Goal: Task Accomplishment & Management: Use online tool/utility

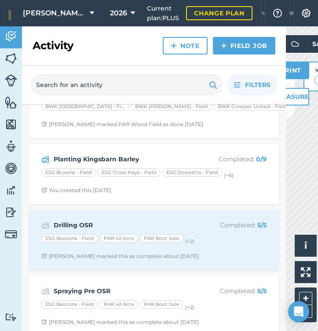
scroll to position [1416, 0]
click at [104, 155] on strong "Planting Kingsbarn Barley" at bounding box center [123, 160] width 139 height 10
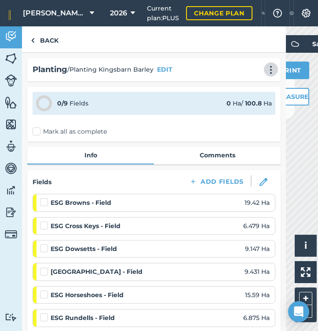
click at [272, 68] on img at bounding box center [270, 69] width 11 height 9
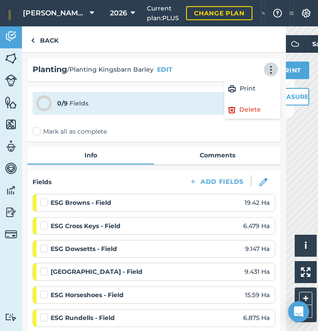
click at [246, 103] on link "Delete" at bounding box center [252, 110] width 56 height 18
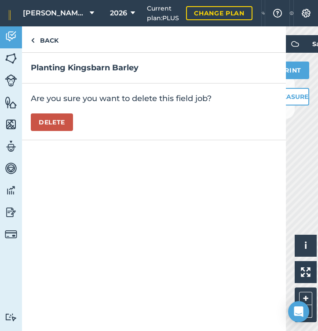
click at [52, 119] on button "Delete" at bounding box center [52, 122] width 42 height 18
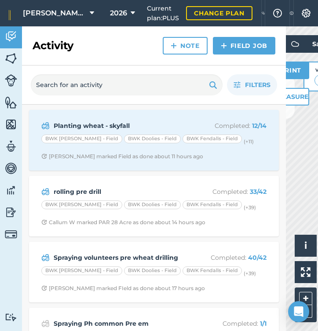
click at [235, 48] on link "Field Job" at bounding box center [244, 46] width 62 height 18
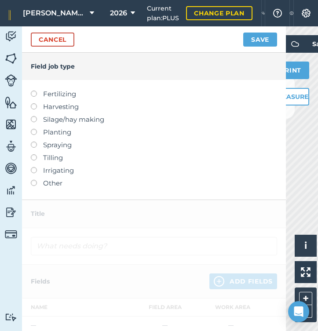
click at [35, 141] on label at bounding box center [37, 141] width 12 height 0
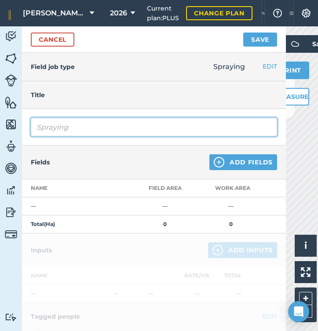
click at [83, 127] on input "Spraying" at bounding box center [154, 127] width 246 height 18
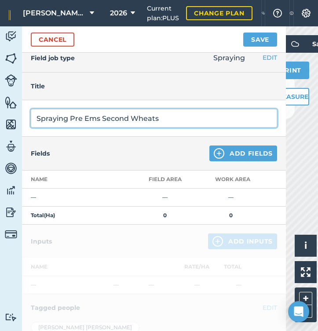
scroll to position [10, 0]
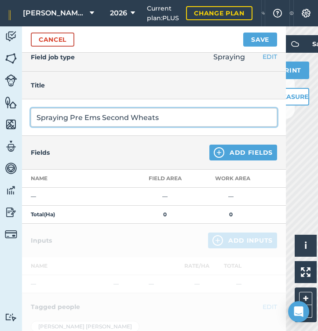
click at [99, 118] on input "Spraying Pre Ems Second Wheats" at bounding box center [154, 117] width 246 height 18
type input "Spraying Pre Ems Luxinum Second Wheats"
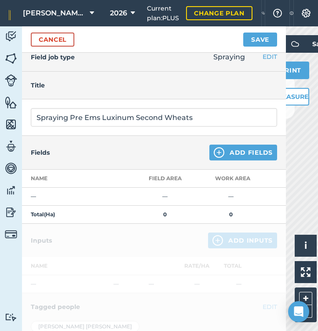
click at [229, 150] on button "Add Fields" at bounding box center [243, 153] width 68 height 16
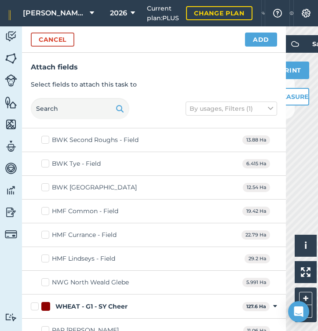
scroll to position [8031, 0]
click at [44, 257] on label "HMF Lindseys - Field" at bounding box center [78, 258] width 74 height 9
click at [44, 257] on input "HMF Lindseys - Field" at bounding box center [44, 257] width 6 height 6
checkbox input "true"
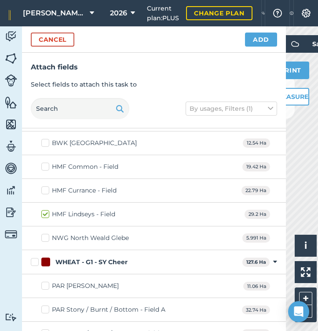
scroll to position [8074, 0]
click at [44, 164] on label "HMF Common - Field" at bounding box center [79, 167] width 77 height 9
click at [44, 164] on input "HMF Common - Field" at bounding box center [44, 166] width 6 height 6
checkbox input "true"
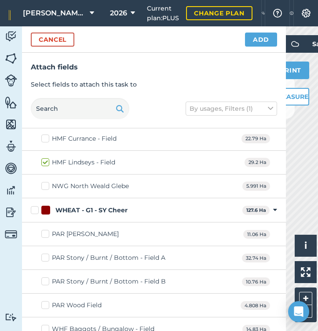
scroll to position [8136, 0]
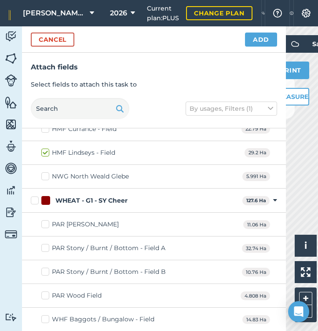
click at [43, 244] on label "PAR Stony / Burnt / Bottom - Field A" at bounding box center [103, 247] width 124 height 9
click at [43, 244] on input "PAR Stony / Burnt / Bottom - Field A" at bounding box center [44, 246] width 6 height 6
checkbox input "true"
click at [44, 267] on label "PAR Stony / Burnt / Bottom - Field B" at bounding box center [103, 271] width 124 height 9
click at [44, 267] on input "PAR Stony / Burnt / Bottom - Field B" at bounding box center [44, 270] width 6 height 6
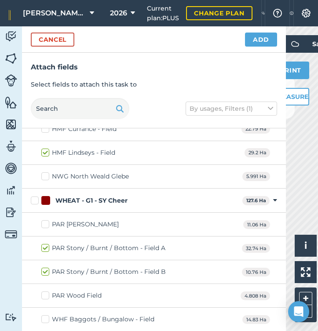
checkbox input "true"
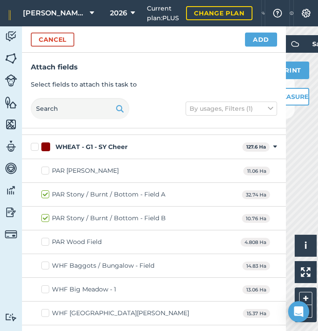
scroll to position [8196, 0]
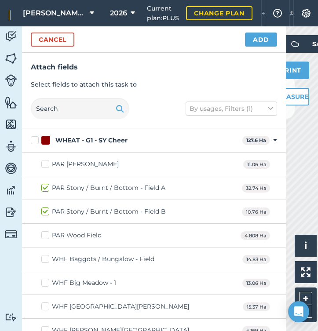
click at [45, 258] on label "WHF Baggots / Bungalow - Field" at bounding box center [97, 258] width 113 height 9
click at [45, 258] on input "WHF Baggots / Bungalow - Field" at bounding box center [44, 257] width 6 height 6
checkbox input "true"
click at [46, 282] on label "WHF Big Meadow - 1" at bounding box center [78, 282] width 75 height 9
click at [46, 282] on input "WHF Big Meadow - 1" at bounding box center [44, 281] width 6 height 6
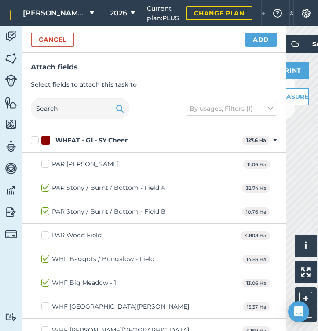
checkbox input "true"
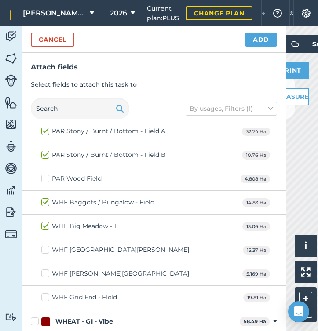
scroll to position [8254, 0]
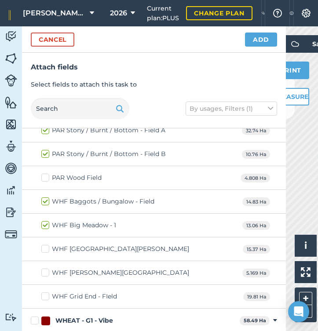
click at [46, 294] on label "WHF Grid End - FIeld" at bounding box center [79, 296] width 76 height 9
click at [46, 294] on input "WHF Grid End - FIeld" at bounding box center [44, 295] width 6 height 6
checkbox input "true"
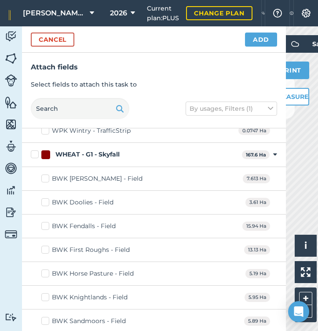
scroll to position [7833, 0]
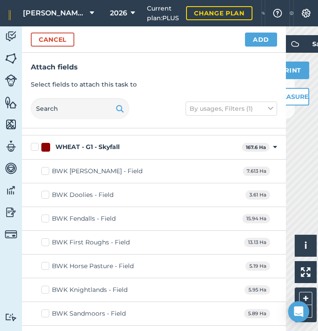
click at [45, 168] on label "BWK [PERSON_NAME] - Field" at bounding box center [91, 171] width 101 height 9
click at [45, 168] on input "BWK [PERSON_NAME] - Field" at bounding box center [44, 170] width 6 height 6
checkbox input "true"
click at [46, 263] on label "BWK Horse Pasture - Field" at bounding box center [87, 265] width 92 height 9
click at [46, 263] on input "BWK Horse Pasture - Field" at bounding box center [44, 264] width 6 height 6
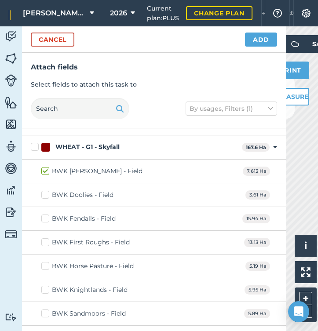
checkbox input "true"
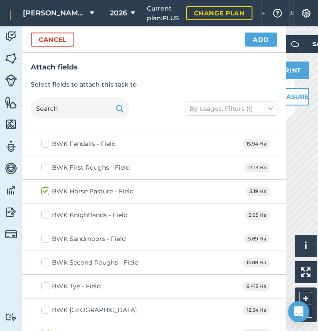
scroll to position [7917, 0]
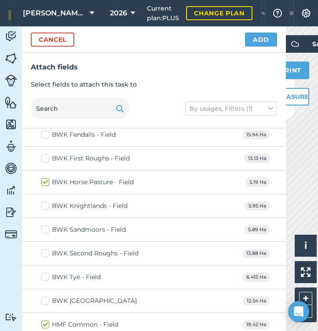
click at [44, 296] on label "BWK [GEOGRAPHIC_DATA]" at bounding box center [88, 300] width 95 height 9
click at [44, 296] on input "BWK [GEOGRAPHIC_DATA]" at bounding box center [44, 299] width 6 height 6
checkbox input "true"
click at [47, 273] on label "BWK Tye - Field" at bounding box center [70, 276] width 59 height 9
click at [47, 273] on input "BWK Tye - Field" at bounding box center [44, 275] width 6 height 6
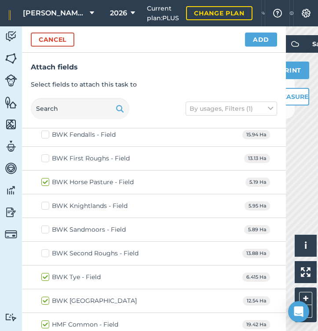
checkbox input "true"
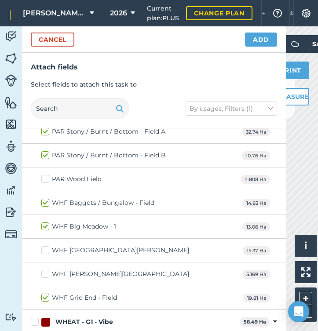
scroll to position [8261, 0]
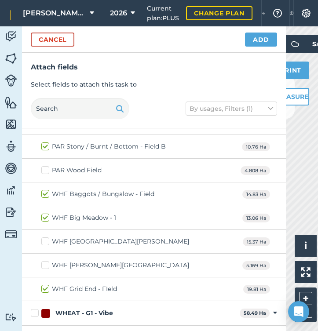
click at [263, 39] on button "Add" at bounding box center [261, 40] width 32 height 14
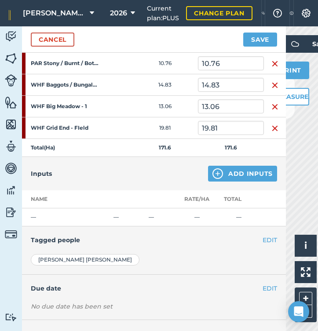
scroll to position [296, 0]
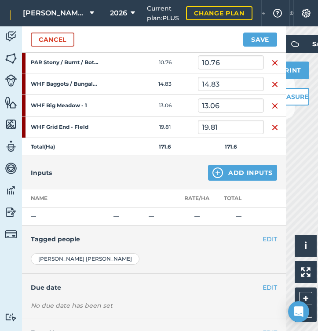
click at [229, 171] on button "Add Inputs" at bounding box center [242, 173] width 69 height 16
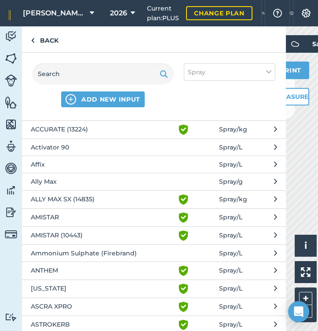
scroll to position [15, 0]
click at [87, 76] on input "text" at bounding box center [103, 73] width 141 height 21
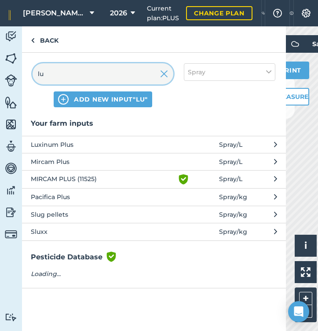
scroll to position [0, 0]
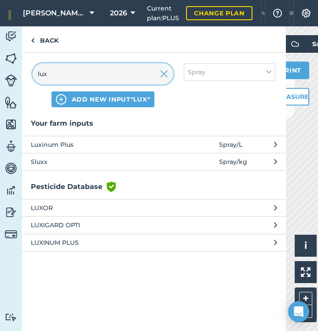
type input "lux"
click at [64, 145] on span "Luxinum Plus" at bounding box center [103, 145] width 144 height 10
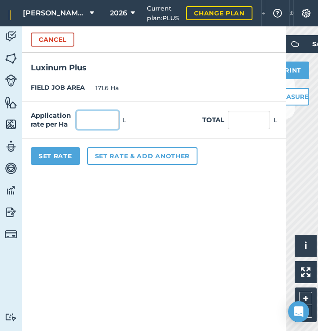
click at [98, 119] on input "text" at bounding box center [97, 120] width 42 height 18
type input "0.7"
type input "120.12"
click at [117, 152] on button "Set rate & add another" at bounding box center [142, 156] width 110 height 18
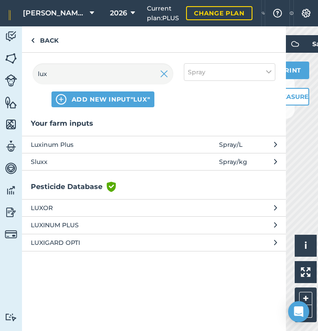
click at [165, 76] on img at bounding box center [164, 74] width 8 height 11
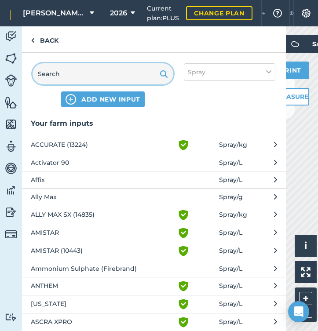
click at [142, 73] on input "text" at bounding box center [103, 73] width 141 height 21
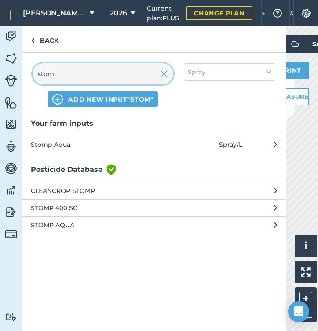
type input "stom"
click at [62, 142] on span "Stomp Aqua" at bounding box center [103, 145] width 144 height 10
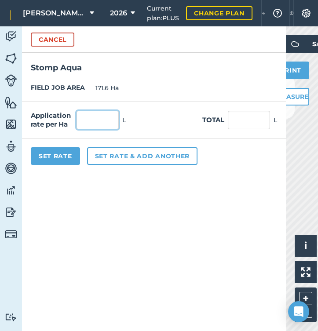
click at [105, 117] on input "text" at bounding box center [97, 120] width 42 height 18
type input "2"
type input "343.2"
click at [130, 157] on button "Set rate & add another" at bounding box center [142, 156] width 110 height 18
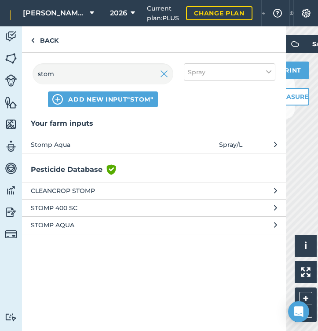
click at [164, 74] on img at bounding box center [164, 74] width 8 height 11
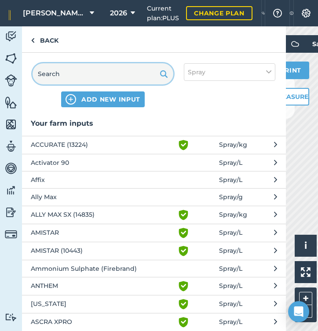
click at [127, 75] on input "text" at bounding box center [103, 73] width 141 height 21
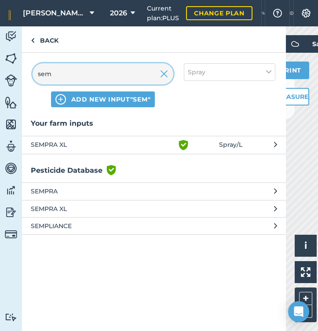
type input "sem"
click at [54, 141] on span "SEMPRA XL" at bounding box center [103, 145] width 144 height 11
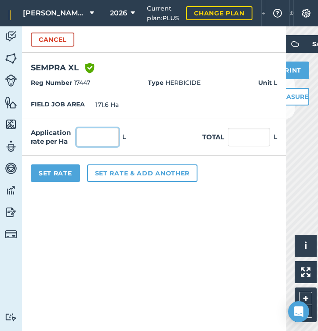
click at [102, 137] on input "text" at bounding box center [97, 137] width 42 height 18
type input "0.12"
type input "20.592"
click at [130, 172] on button "Set rate & add another" at bounding box center [142, 173] width 110 height 18
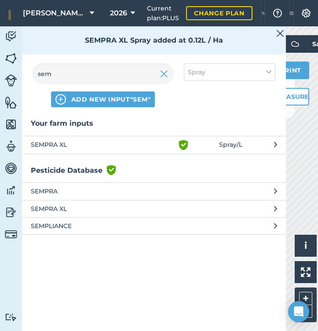
click at [164, 76] on img at bounding box center [164, 74] width 8 height 11
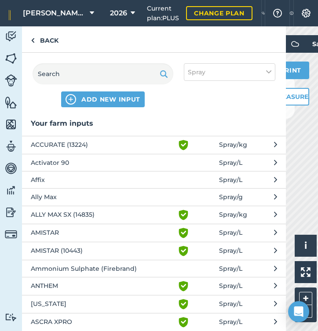
click at [229, 80] on button "Spray" at bounding box center [229, 72] width 91 height 18
click at [191, 155] on label "Other" at bounding box center [229, 156] width 83 height 9
click at [191, 155] on input "Other" at bounding box center [191, 155] width 6 height 6
checkbox input "true"
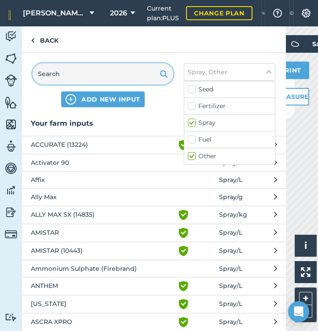
click at [129, 70] on input "text" at bounding box center [103, 73] width 141 height 21
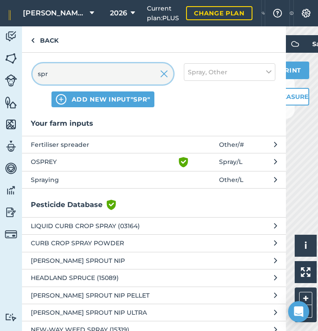
type input "spr"
click at [68, 176] on span "Spraying" at bounding box center [103, 180] width 144 height 10
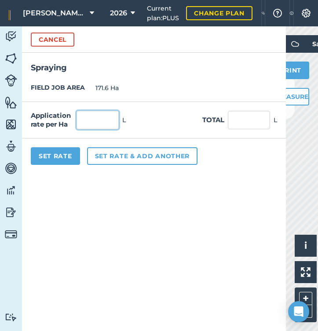
click at [99, 118] on input "text" at bounding box center [97, 120] width 42 height 18
type input "1"
type input "171.6"
click at [65, 155] on button "Set Rate" at bounding box center [55, 156] width 49 height 18
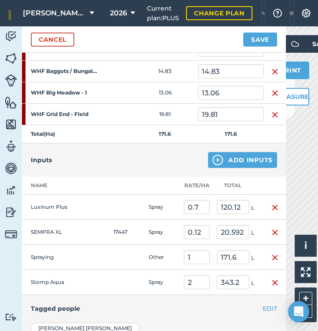
scroll to position [316, 0]
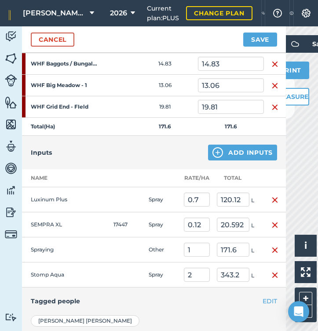
click at [270, 301] on button "EDIT" at bounding box center [269, 301] width 14 height 10
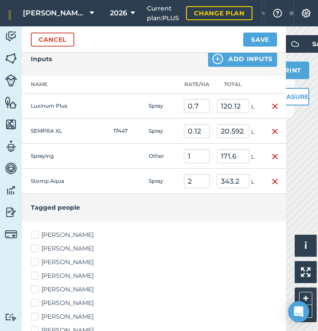
scroll to position [420, 0]
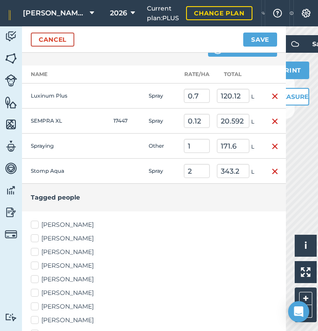
click at [35, 226] on label "[PERSON_NAME]" at bounding box center [154, 224] width 246 height 9
click at [35, 226] on input "[PERSON_NAME]" at bounding box center [34, 223] width 6 height 6
checkbox input "true"
click at [36, 237] on label "[PERSON_NAME]" at bounding box center [154, 238] width 246 height 9
click at [36, 237] on input "[PERSON_NAME]" at bounding box center [34, 237] width 6 height 6
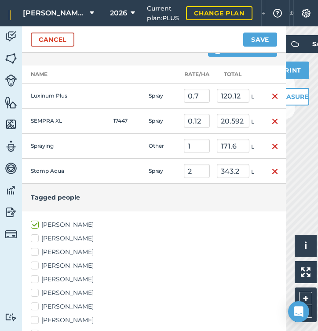
checkbox input "true"
click at [37, 249] on label "[PERSON_NAME]" at bounding box center [154, 251] width 246 height 9
click at [36, 249] on input "[PERSON_NAME]" at bounding box center [34, 250] width 6 height 6
checkbox input "true"
click at [39, 291] on label "[PERSON_NAME]" at bounding box center [154, 292] width 246 height 9
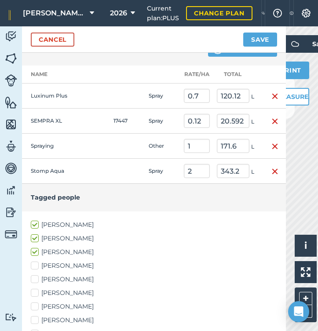
click at [36, 291] on input "[PERSON_NAME]" at bounding box center [34, 291] width 6 height 6
checkbox input "true"
click at [39, 305] on label "[PERSON_NAME]" at bounding box center [154, 306] width 246 height 9
click at [36, 305] on input "[PERSON_NAME]" at bounding box center [34, 305] width 6 height 6
checkbox input "true"
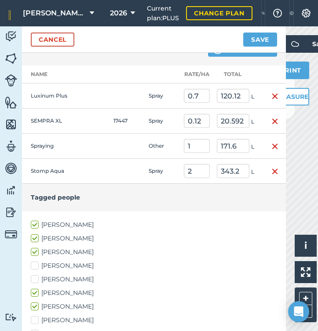
click at [38, 319] on label "[PERSON_NAME]" at bounding box center [154, 319] width 246 height 9
click at [36, 319] on input "[PERSON_NAME]" at bounding box center [34, 318] width 6 height 6
checkbox input "true"
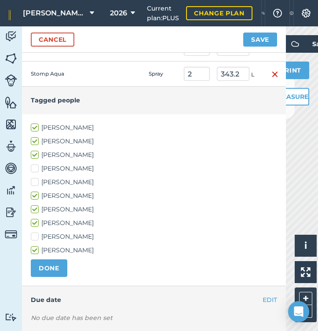
click at [54, 268] on button "DONE" at bounding box center [49, 268] width 36 height 18
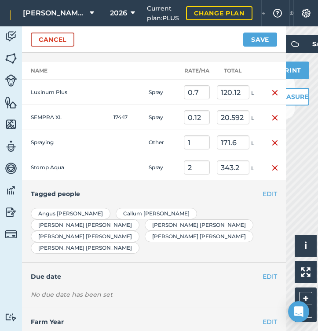
click at [264, 42] on button "Save" at bounding box center [260, 40] width 34 height 14
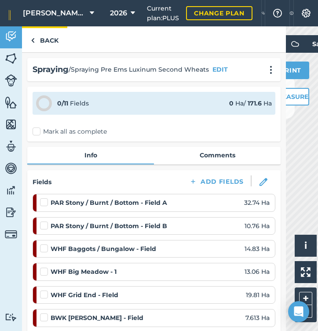
click at [55, 40] on link "Back" at bounding box center [44, 39] width 45 height 26
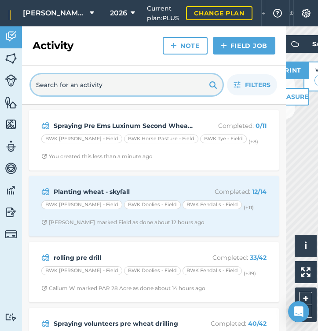
click at [138, 83] on input "text" at bounding box center [127, 84] width 192 height 21
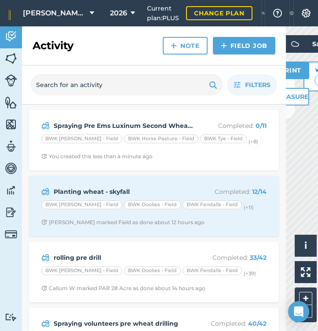
click at [233, 48] on link "Field Job" at bounding box center [244, 46] width 62 height 18
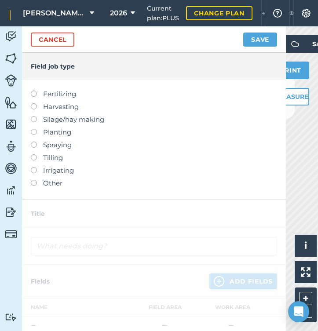
click at [35, 141] on label at bounding box center [37, 141] width 12 height 0
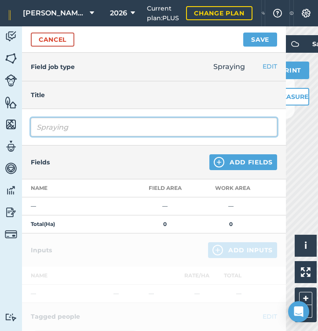
click at [90, 126] on input "Spraying" at bounding box center [154, 127] width 246 height 18
type input "Spraying Pre Ems Anthem 2nd Wheats"
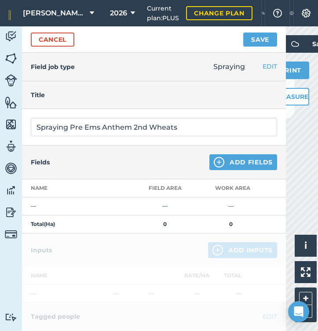
click at [246, 164] on button "Add Fields" at bounding box center [243, 162] width 68 height 16
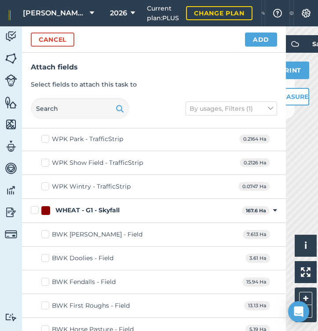
scroll to position [7777, 0]
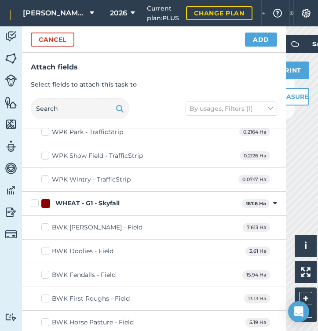
click at [45, 247] on label "BWK Doolies - Field" at bounding box center [77, 250] width 72 height 9
click at [45, 247] on input "BWK Doolies - Field" at bounding box center [44, 249] width 6 height 6
checkbox input "true"
click at [44, 272] on label "BWK Fendalls - Field" at bounding box center [78, 274] width 74 height 9
click at [44, 272] on input "BWK Fendalls - Field" at bounding box center [44, 273] width 6 height 6
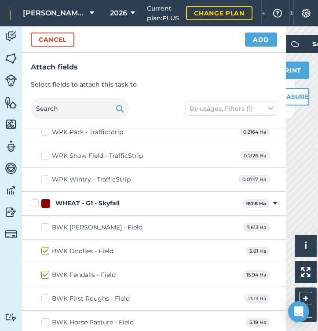
checkbox input "true"
click at [47, 294] on label "BWK First Roughs - Field" at bounding box center [85, 298] width 88 height 9
click at [47, 294] on input "BWK First Roughs - Field" at bounding box center [44, 297] width 6 height 6
checkbox input "true"
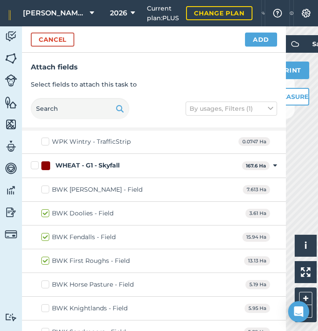
scroll to position [7816, 0]
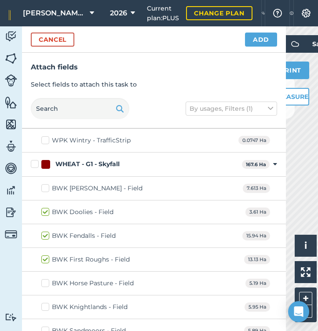
click at [44, 304] on label "BWK Knightlands - Field" at bounding box center [84, 306] width 86 height 9
click at [44, 304] on input "BWK Knightlands - Field" at bounding box center [44, 305] width 6 height 6
checkbox input "true"
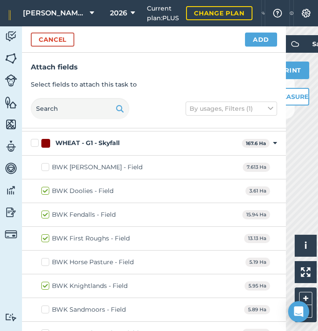
scroll to position [7840, 0]
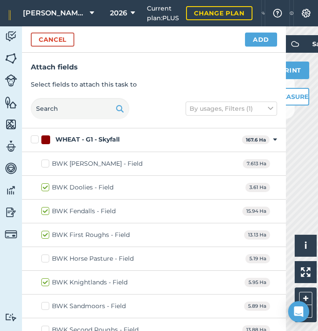
click at [49, 303] on label "BWK Sandmoors - Field" at bounding box center [83, 305] width 84 height 9
click at [47, 303] on input "BWK Sandmoors - Field" at bounding box center [44, 304] width 6 height 6
checkbox input "true"
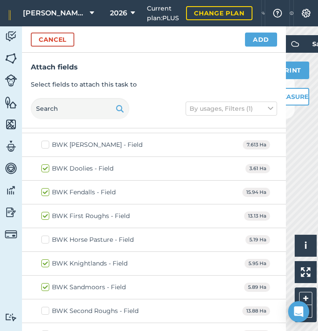
scroll to position [7861, 0]
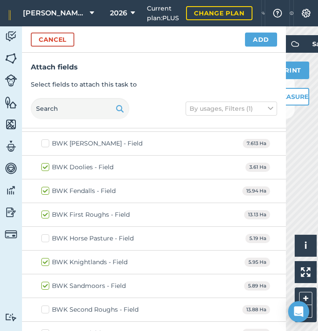
click at [47, 306] on label "BWK Second Roughs - Field" at bounding box center [89, 309] width 97 height 9
click at [47, 306] on input "BWK Second Roughs - Field" at bounding box center [44, 308] width 6 height 6
checkbox input "true"
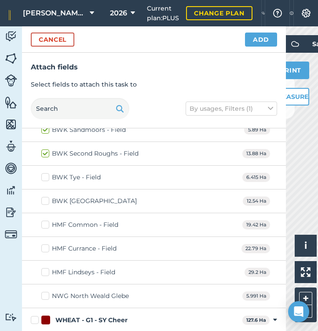
scroll to position [8019, 0]
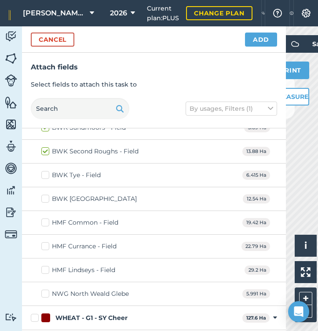
click at [46, 292] on label "NWG North Weald Glebe" at bounding box center [84, 293] width 87 height 9
click at [46, 292] on input "NWG North Weald Glebe" at bounding box center [44, 292] width 6 height 6
checkbox input "true"
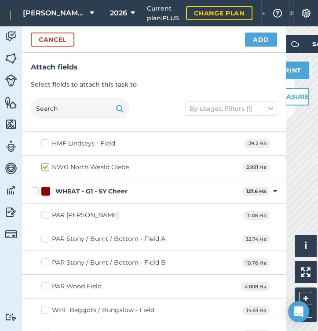
scroll to position [8148, 0]
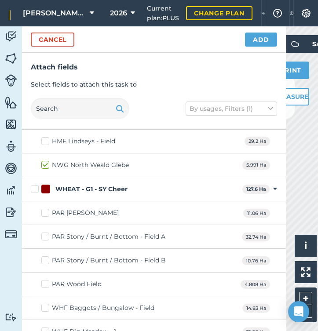
click at [46, 211] on label "PAR [PERSON_NAME]" at bounding box center [79, 212] width 77 height 9
click at [46, 211] on input "PAR [PERSON_NAME]" at bounding box center [44, 211] width 6 height 6
checkbox input "true"
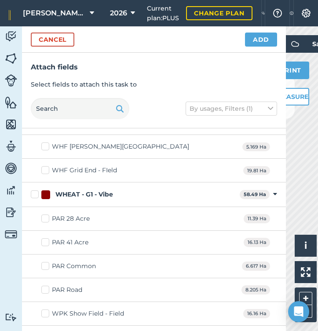
scroll to position [8383, 0]
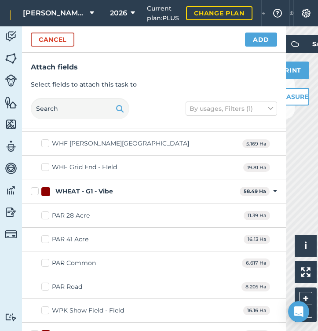
click at [46, 212] on label "PAR 28 Acre" at bounding box center [65, 215] width 48 height 9
click at [46, 212] on input "PAR 28 Acre" at bounding box center [44, 214] width 6 height 6
checkbox input "true"
click at [47, 235] on label "PAR 41 Acre" at bounding box center [64, 239] width 47 height 9
click at [47, 235] on input "PAR 41 Acre" at bounding box center [44, 238] width 6 height 6
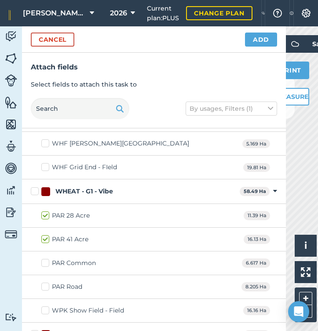
checkbox input "true"
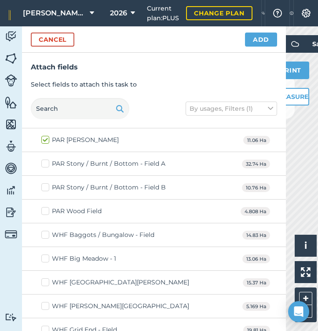
scroll to position [8229, 0]
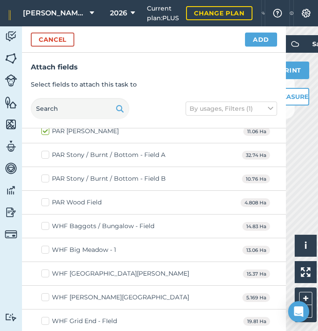
click at [46, 269] on label "WHF [GEOGRAPHIC_DATA][PERSON_NAME]" at bounding box center [115, 273] width 148 height 9
click at [46, 269] on input "WHF [GEOGRAPHIC_DATA][PERSON_NAME]" at bounding box center [44, 272] width 6 height 6
checkbox input "true"
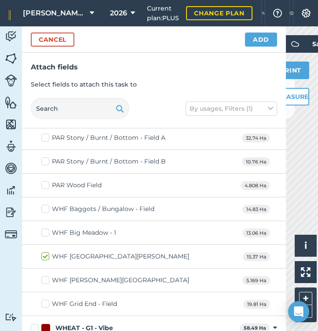
scroll to position [8249, 0]
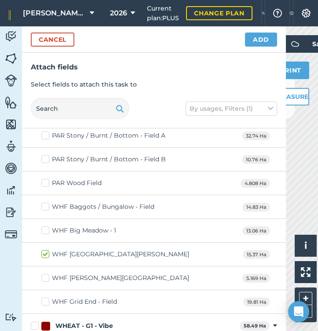
click at [46, 273] on label "WHF [PERSON_NAME][GEOGRAPHIC_DATA]" at bounding box center [115, 277] width 148 height 9
click at [46, 273] on input "WHF [PERSON_NAME][GEOGRAPHIC_DATA]" at bounding box center [44, 276] width 6 height 6
checkbox input "true"
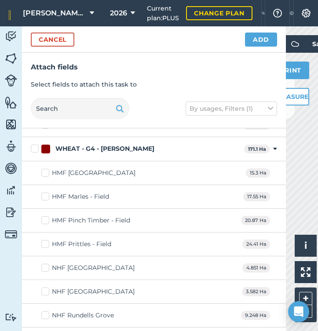
scroll to position [8646, 0]
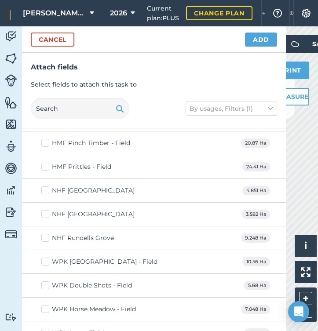
click at [263, 39] on button "Add" at bounding box center [261, 40] width 32 height 14
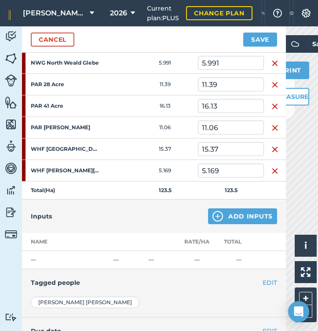
scroll to position [275, 0]
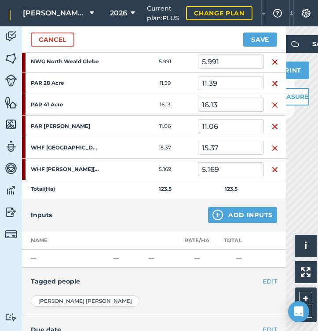
click at [228, 213] on button "Add Inputs" at bounding box center [242, 215] width 69 height 16
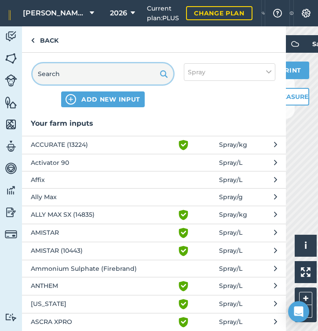
click at [83, 69] on input "text" at bounding box center [103, 73] width 141 height 21
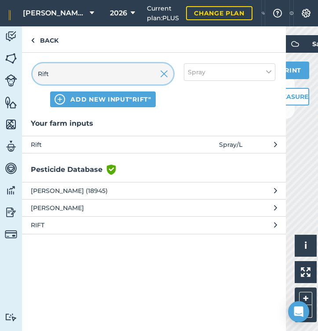
type input "Rift"
click at [38, 145] on span "Rift" at bounding box center [103, 145] width 144 height 10
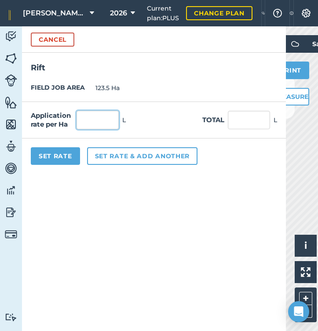
click at [94, 122] on input "text" at bounding box center [97, 120] width 42 height 18
type input "0.9"
type input "111.15"
click at [112, 155] on button "Set rate & add another" at bounding box center [142, 156] width 110 height 18
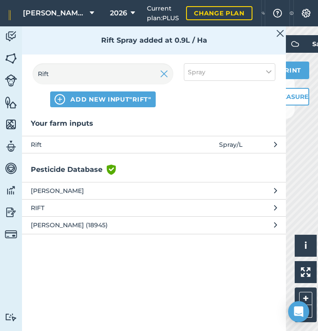
click at [167, 75] on img at bounding box center [164, 74] width 8 height 11
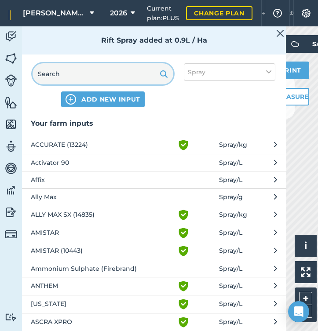
click at [136, 73] on input "text" at bounding box center [103, 73] width 141 height 21
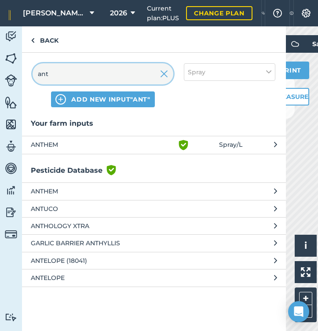
type input "ant"
click at [64, 143] on span "ANTHEM" at bounding box center [103, 145] width 144 height 11
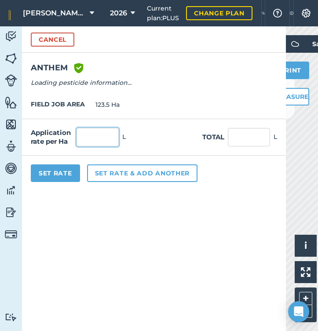
click at [105, 132] on input "text" at bounding box center [97, 137] width 42 height 18
type input "3"
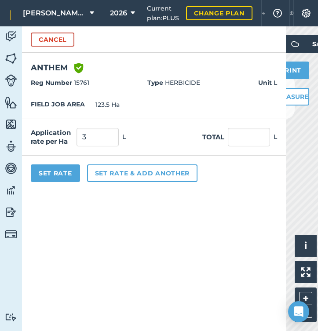
type input "370.5"
click at [133, 169] on button "Set rate & add another" at bounding box center [142, 173] width 110 height 18
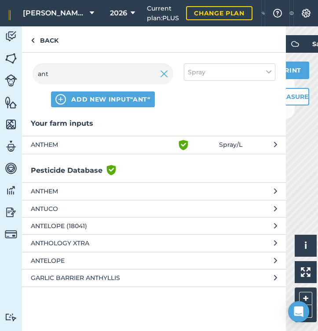
click at [163, 75] on img at bounding box center [164, 74] width 8 height 11
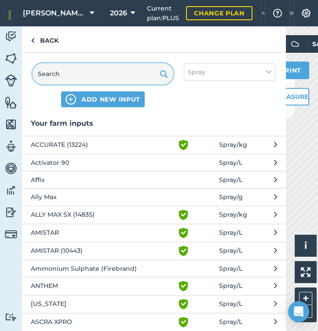
click at [123, 76] on input "text" at bounding box center [103, 73] width 141 height 21
click at [250, 83] on div "ADD NEW INPUT Spray" at bounding box center [154, 85] width 264 height 65
click at [250, 74] on button "Spray" at bounding box center [229, 72] width 91 height 18
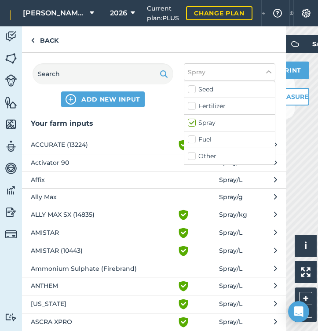
click at [188, 157] on label "Other" at bounding box center [229, 156] width 83 height 9
click at [188, 157] on input "Other" at bounding box center [191, 155] width 6 height 6
checkbox input "true"
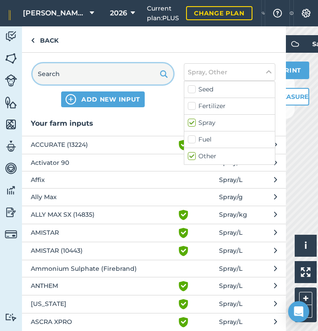
click at [114, 73] on input "text" at bounding box center [103, 73] width 141 height 21
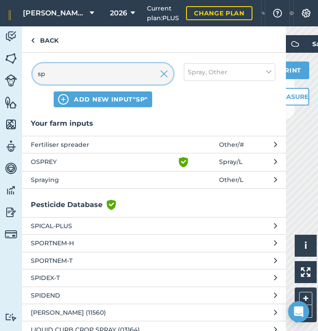
type input "sp"
click at [46, 178] on span "Spraying" at bounding box center [103, 180] width 144 height 10
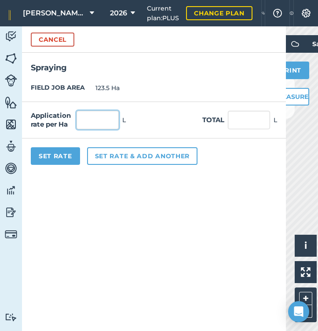
click at [89, 122] on input "text" at bounding box center [97, 120] width 42 height 18
type input "1"
type input "123.5"
click at [113, 156] on button "Set rate & add another" at bounding box center [142, 156] width 110 height 18
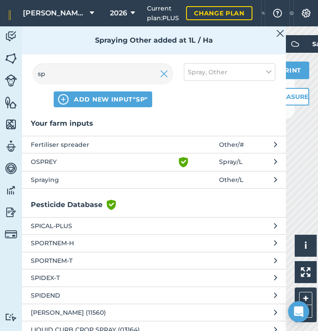
click at [162, 76] on img at bounding box center [164, 74] width 8 height 11
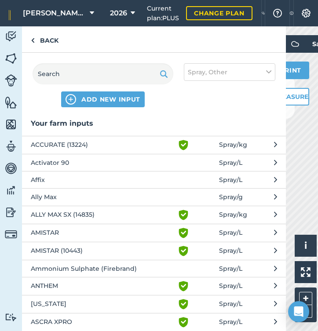
scroll to position [2, 0]
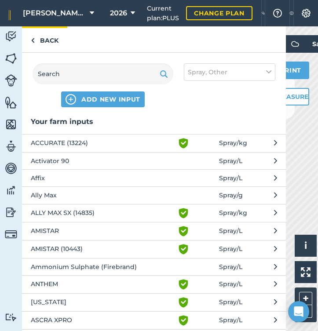
click at [53, 40] on link "Back" at bounding box center [44, 39] width 45 height 26
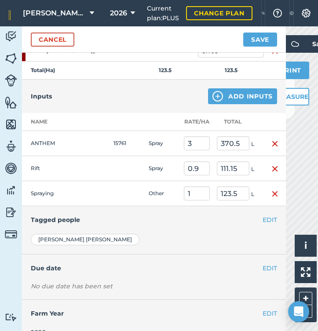
scroll to position [400, 0]
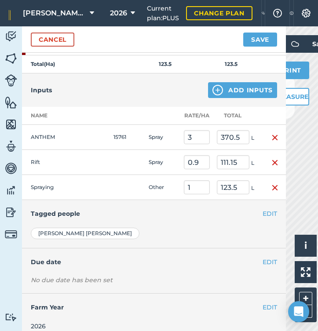
click at [271, 212] on button "EDIT" at bounding box center [269, 214] width 14 height 10
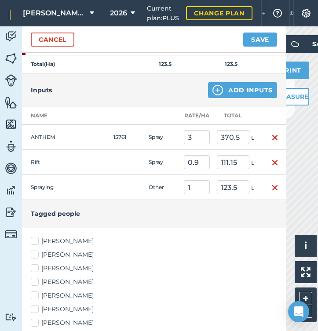
click at [36, 240] on label "[PERSON_NAME]" at bounding box center [154, 240] width 246 height 9
click at [36, 240] on input "[PERSON_NAME]" at bounding box center [34, 239] width 6 height 6
checkbox input "true"
click at [36, 255] on label "[PERSON_NAME]" at bounding box center [154, 254] width 246 height 9
click at [36, 255] on input "[PERSON_NAME]" at bounding box center [34, 253] width 6 height 6
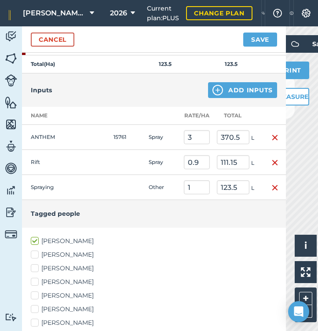
checkbox input "true"
click at [36, 264] on label "[PERSON_NAME]" at bounding box center [154, 268] width 246 height 9
click at [36, 264] on input "[PERSON_NAME]" at bounding box center [34, 267] width 6 height 6
checkbox input "true"
click at [37, 309] on label "[PERSON_NAME]" at bounding box center [154, 308] width 246 height 9
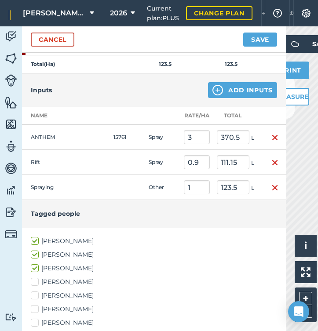
click at [36, 309] on input "[PERSON_NAME]" at bounding box center [34, 307] width 6 height 6
checkbox input "true"
click at [36, 322] on label "[PERSON_NAME]" at bounding box center [154, 322] width 246 height 9
click at [36, 322] on input "[PERSON_NAME]" at bounding box center [34, 321] width 6 height 6
checkbox input "true"
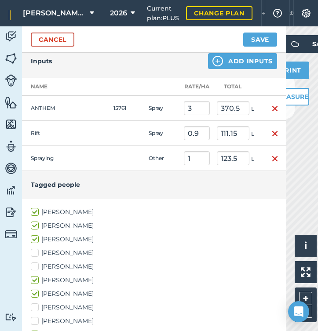
scroll to position [432, 0]
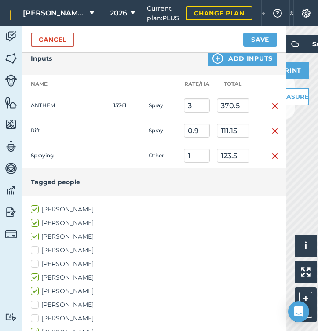
click at [37, 306] on label "[PERSON_NAME]" at bounding box center [154, 304] width 246 height 9
click at [36, 306] on input "[PERSON_NAME]" at bounding box center [34, 303] width 6 height 6
checkbox input "true"
click at [255, 37] on button "Save" at bounding box center [260, 40] width 34 height 14
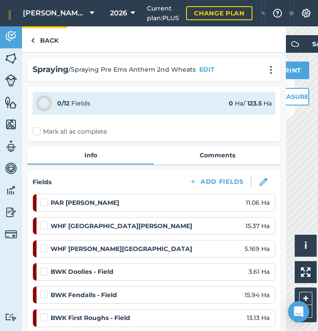
click at [45, 40] on link "Back" at bounding box center [44, 39] width 45 height 26
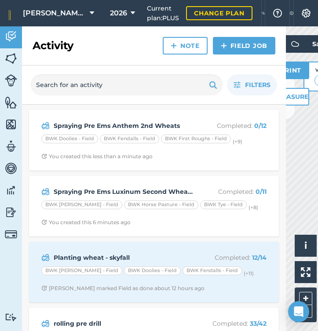
click at [89, 13] on button "[PERSON_NAME] Hayleys Partnership" at bounding box center [58, 13] width 78 height 26
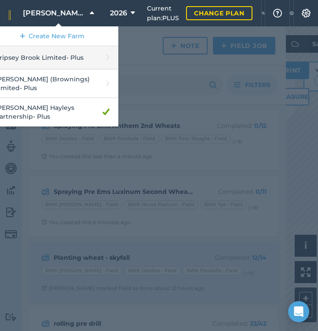
click at [51, 62] on link "Cripsey Brook Limited - Plus" at bounding box center [52, 57] width 132 height 23
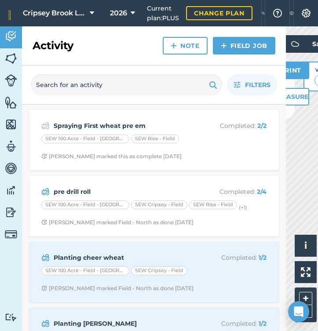
click at [230, 45] on link "Field Job" at bounding box center [244, 46] width 62 height 18
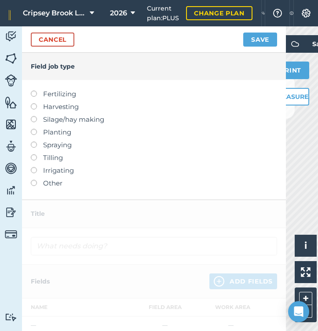
click at [36, 116] on label at bounding box center [37, 116] width 12 height 0
type input "Silage/hay making"
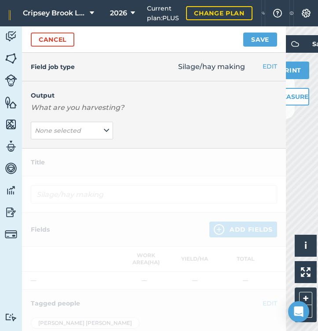
click at [58, 41] on link "Cancel" at bounding box center [52, 40] width 43 height 14
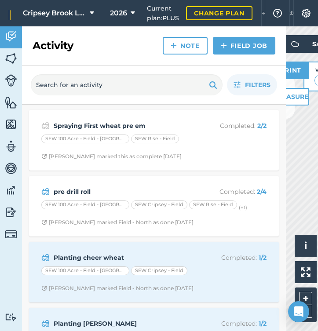
click at [226, 46] on img at bounding box center [224, 45] width 6 height 11
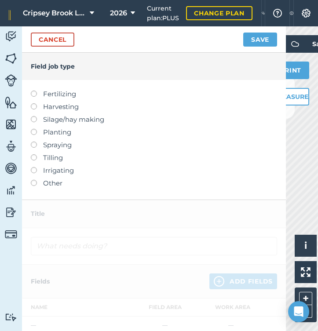
click at [33, 141] on label at bounding box center [37, 141] width 12 height 0
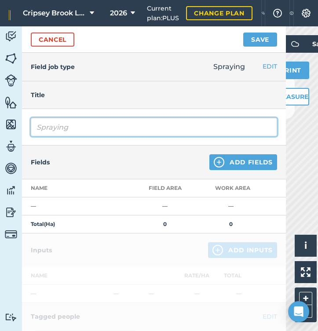
click at [80, 127] on input "Spraying" at bounding box center [154, 127] width 246 height 18
type input "Spraying 2nd wheats Pre Em"
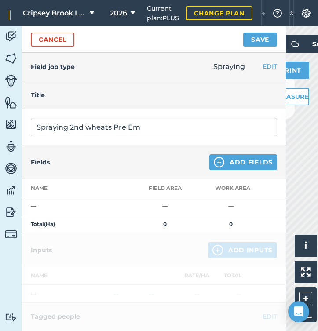
click at [232, 166] on button "Add Fields" at bounding box center [243, 162] width 68 height 16
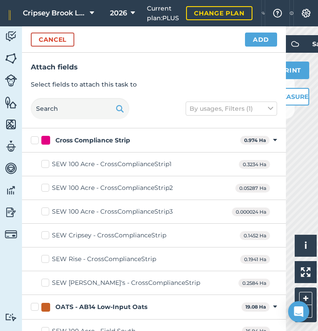
click at [44, 233] on label "SEW Cripsey - CrossComplianceStrip" at bounding box center [103, 235] width 125 height 9
click at [44, 233] on input "SEW Cripsey - CrossComplianceStrip" at bounding box center [44, 234] width 6 height 6
click at [45, 237] on label "SEW Cripsey - CrossComplianceStrip" at bounding box center [103, 235] width 125 height 9
click at [45, 236] on input "SEW Cripsey - CrossComplianceStrip" at bounding box center [44, 234] width 6 height 6
checkbox input "false"
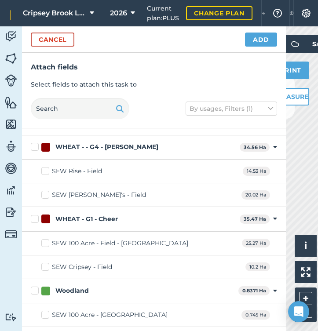
scroll to position [250, 0]
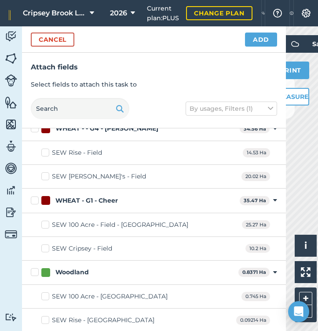
click at [45, 247] on label "SEW Cripsey - Field" at bounding box center [76, 248] width 71 height 9
click at [45, 247] on input "SEW Cripsey - Field" at bounding box center [44, 247] width 6 height 6
checkbox input "true"
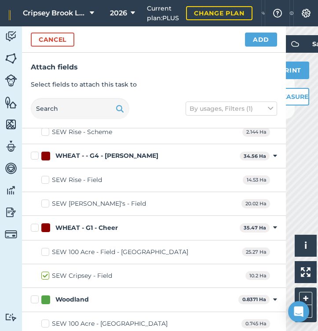
scroll to position [222, 0]
click at [48, 205] on label "SEW [PERSON_NAME]'s - Field" at bounding box center [93, 203] width 105 height 9
click at [47, 205] on input "SEW [PERSON_NAME]'s - Field" at bounding box center [44, 202] width 6 height 6
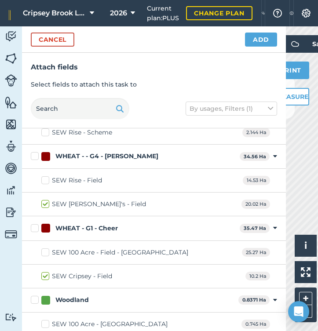
checkbox input "true"
click at [261, 40] on button "Add" at bounding box center [261, 40] width 32 height 14
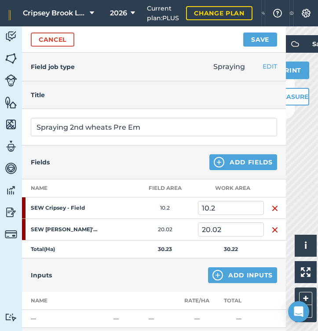
click at [238, 274] on button "Add Inputs" at bounding box center [242, 275] width 69 height 16
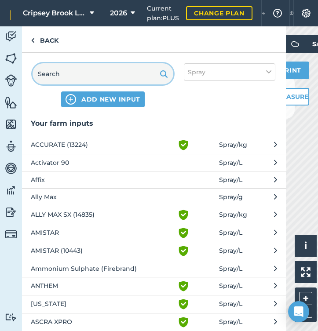
click at [100, 75] on input "text" at bounding box center [103, 73] width 141 height 21
type input "f"
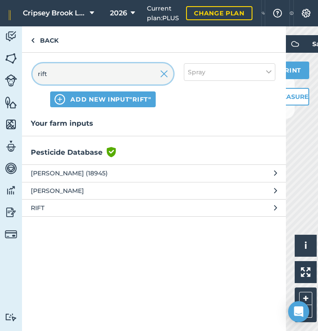
type input "rift"
click at [48, 208] on span "RIFT" at bounding box center [103, 208] width 144 height 10
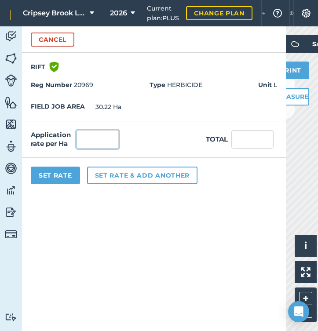
click at [103, 139] on input "text" at bounding box center [97, 139] width 42 height 18
type input "0.9"
type input "27.198"
click at [140, 178] on button "Set rate & add another" at bounding box center [142, 176] width 110 height 18
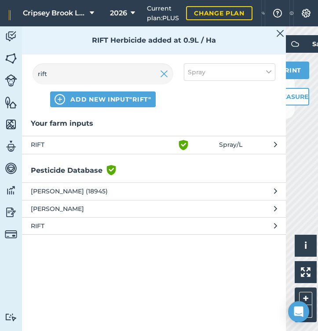
click at [164, 73] on img at bounding box center [164, 74] width 8 height 11
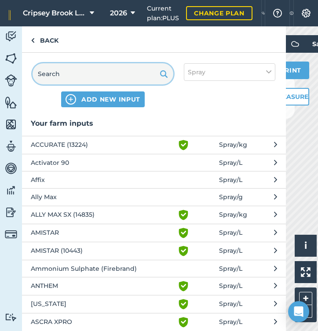
click at [126, 68] on input "text" at bounding box center [103, 73] width 141 height 21
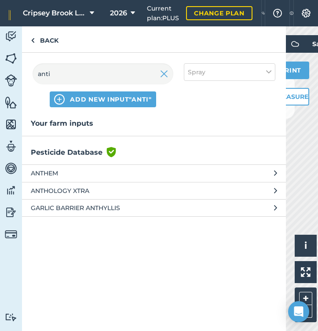
drag, startPoint x: 126, startPoint y: 68, endPoint x: 51, endPoint y: 145, distance: 107.2
click at [51, 145] on div "Your farm inputs Pesticide Database Green shield with white tick ANTHEM ANTHOLO…" at bounding box center [154, 224] width 264 height 213
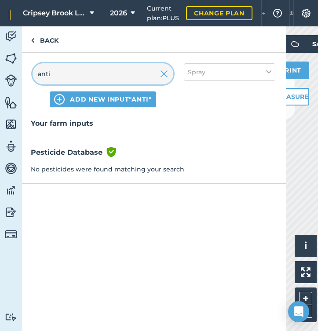
click at [100, 76] on input "anti" at bounding box center [103, 73] width 141 height 21
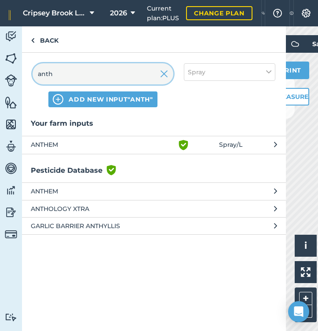
type input "anth"
click at [50, 144] on span "ANTHEM" at bounding box center [103, 145] width 144 height 11
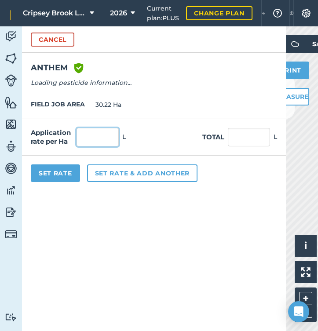
click at [93, 133] on input "text" at bounding box center [97, 137] width 42 height 18
type input "3"
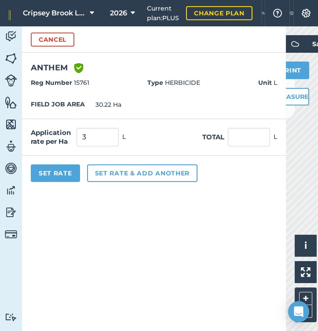
type input "90.66"
click at [111, 171] on button "Set rate & add another" at bounding box center [142, 173] width 110 height 18
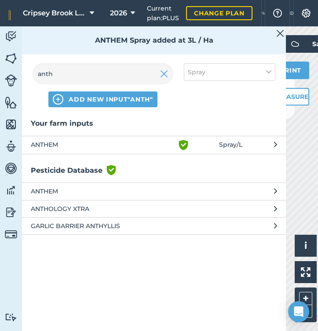
click at [163, 77] on img at bounding box center [164, 74] width 8 height 11
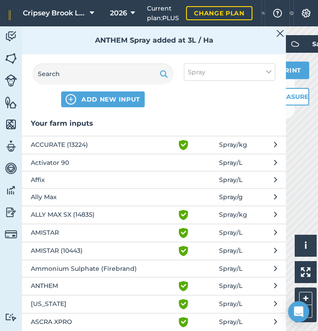
click at [233, 73] on button "Spray" at bounding box center [229, 72] width 91 height 18
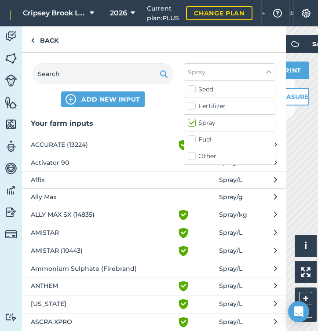
click at [209, 154] on label "Other" at bounding box center [229, 156] width 83 height 9
click at [193, 154] on input "Other" at bounding box center [191, 155] width 6 height 6
checkbox input "true"
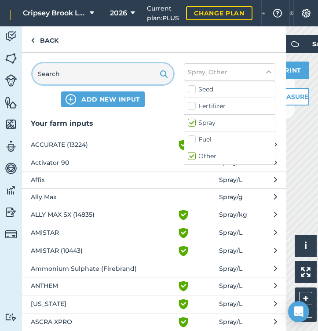
click at [87, 75] on input "text" at bounding box center [103, 73] width 141 height 21
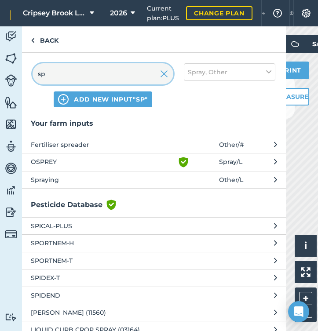
type input "sp"
click at [47, 178] on span "Spraying" at bounding box center [103, 180] width 144 height 10
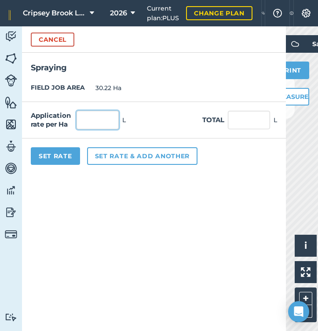
click at [100, 117] on input "text" at bounding box center [97, 120] width 42 height 18
type input "1"
type input "30.22"
click at [60, 158] on button "Set Rate" at bounding box center [55, 156] width 49 height 18
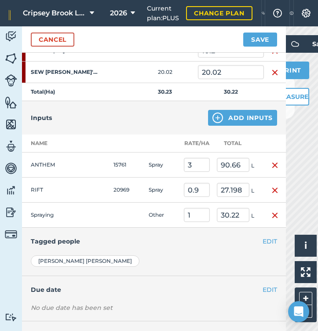
scroll to position [164, 0]
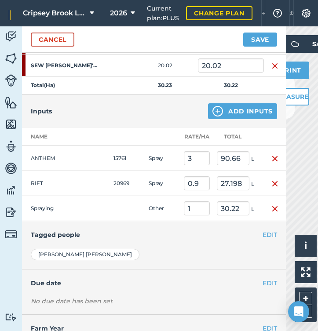
click at [269, 233] on button "EDIT" at bounding box center [269, 235] width 14 height 10
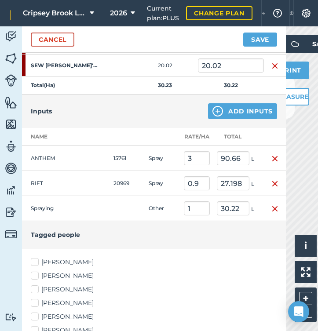
click at [43, 261] on label "[PERSON_NAME]" at bounding box center [154, 261] width 246 height 9
click at [36, 261] on input "[PERSON_NAME]" at bounding box center [34, 260] width 6 height 6
checkbox input "true"
click at [38, 275] on label "[PERSON_NAME]" at bounding box center [154, 275] width 246 height 9
click at [36, 275] on input "[PERSON_NAME]" at bounding box center [34, 274] width 6 height 6
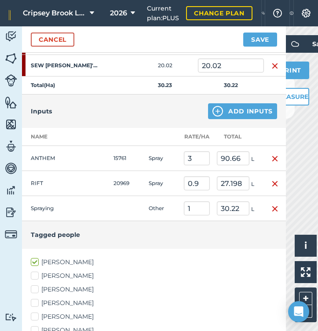
checkbox input "true"
click at [36, 310] on div "[PERSON_NAME] [PERSON_NAME] [PERSON_NAME] [PERSON_NAME] [PERSON_NAME] [PERSON_N…" at bounding box center [154, 316] width 246 height 118
click at [36, 312] on label "[PERSON_NAME]" at bounding box center [154, 316] width 246 height 9
click at [36, 312] on input "[PERSON_NAME]" at bounding box center [34, 315] width 6 height 6
checkbox input "true"
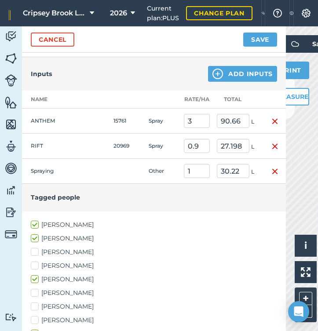
scroll to position [207, 0]
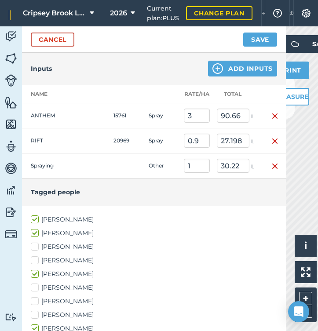
click at [35, 289] on label "[PERSON_NAME]" at bounding box center [154, 287] width 246 height 9
click at [35, 289] on input "[PERSON_NAME]" at bounding box center [34, 286] width 6 height 6
checkbox input "true"
click at [37, 298] on label "[PERSON_NAME]" at bounding box center [154, 301] width 246 height 9
click at [36, 298] on input "[PERSON_NAME]" at bounding box center [34, 300] width 6 height 6
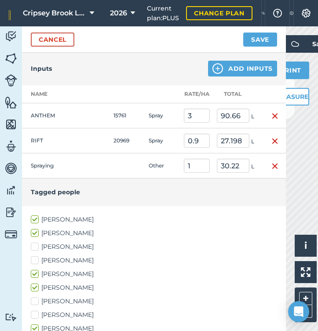
checkbox input "true"
click at [269, 41] on button "Save" at bounding box center [260, 40] width 34 height 14
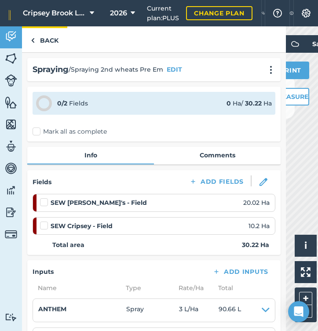
click at [44, 40] on link "Back" at bounding box center [44, 39] width 45 height 26
